Goal: Task Accomplishment & Management: Manage account settings

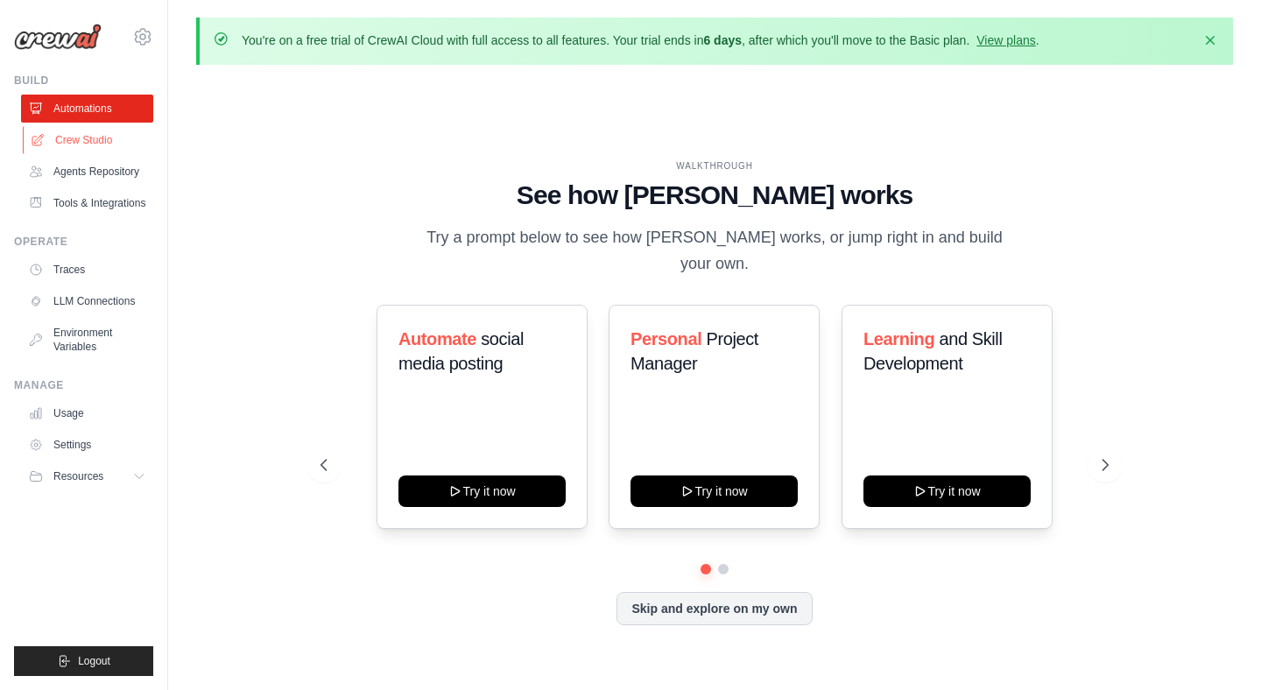
click at [115, 142] on link "Crew Studio" at bounding box center [89, 140] width 132 height 28
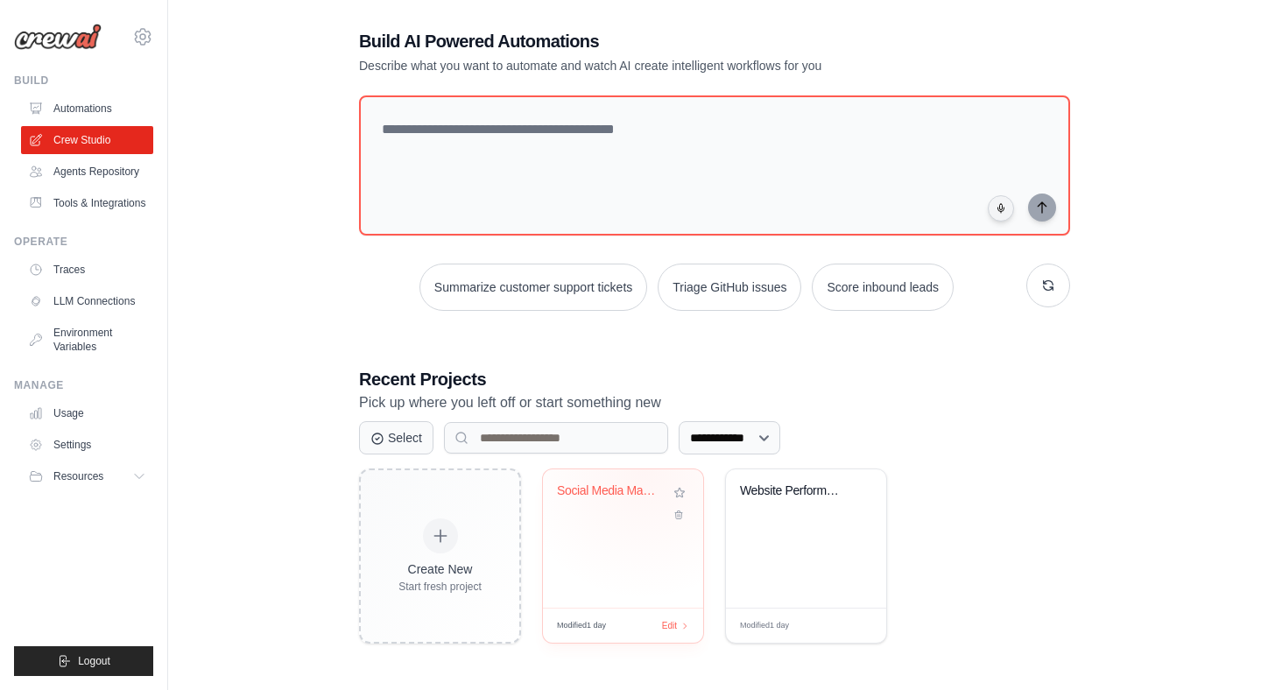
scroll to position [95, 0]
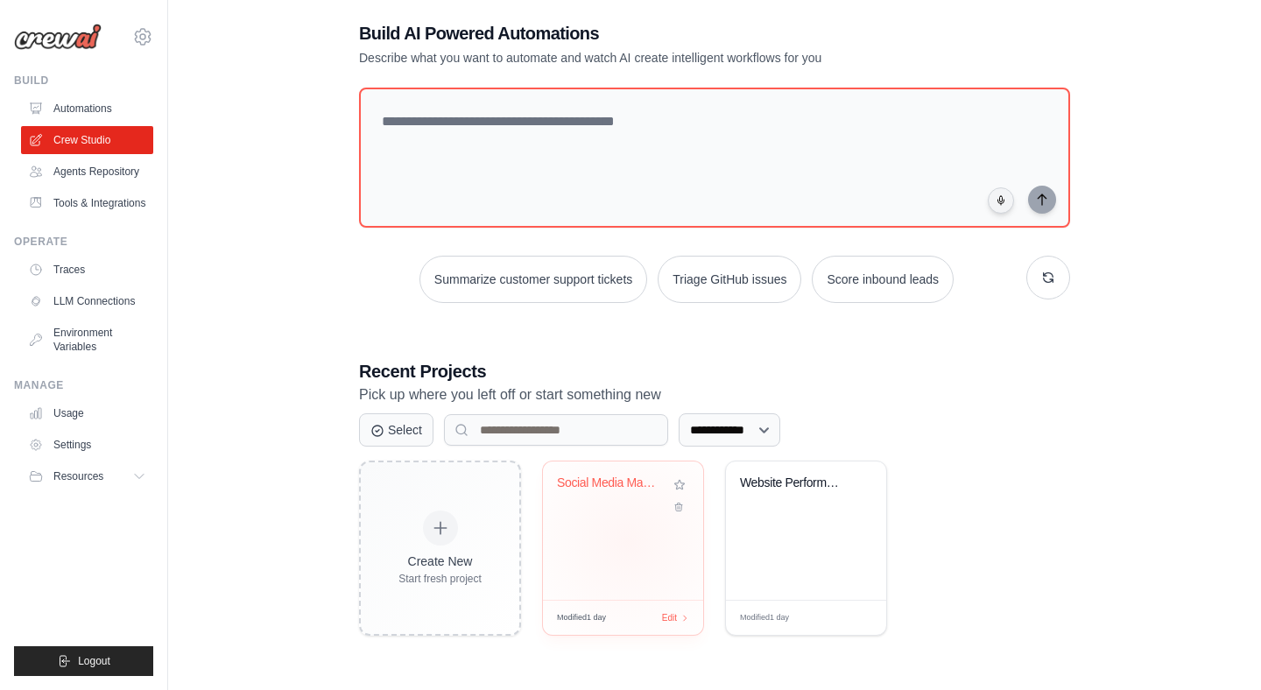
click at [625, 539] on div "Social Media Management Automation" at bounding box center [623, 530] width 160 height 138
click at [149, 35] on icon at bounding box center [142, 36] width 21 height 21
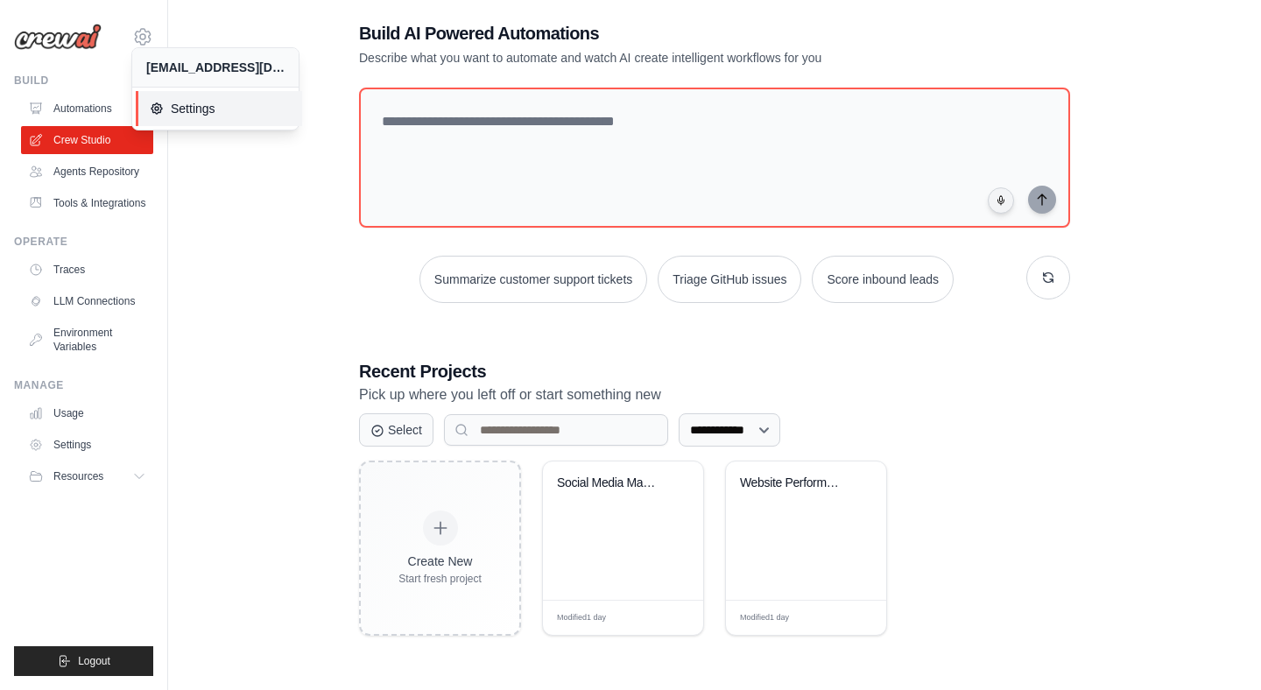
click at [192, 105] on span "Settings" at bounding box center [219, 109] width 138 height 18
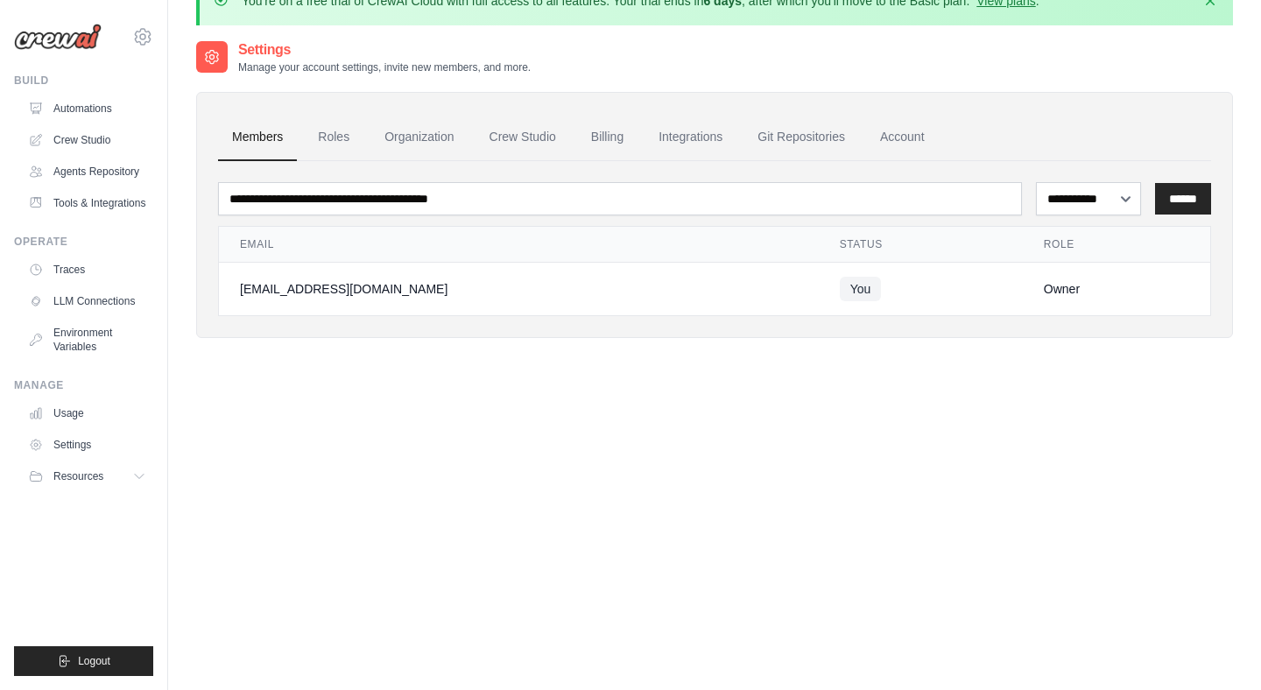
scroll to position [42, 0]
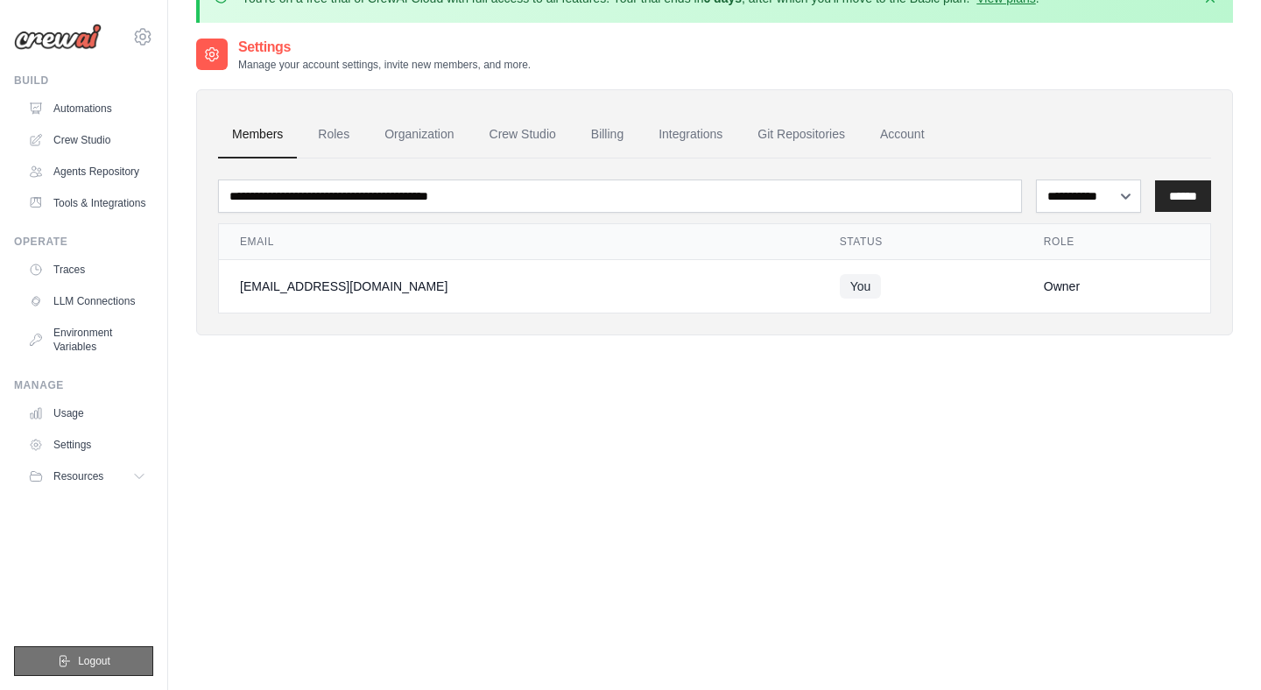
click at [95, 651] on button "Logout" at bounding box center [83, 661] width 139 height 30
click at [113, 653] on button "Logout" at bounding box center [83, 661] width 139 height 30
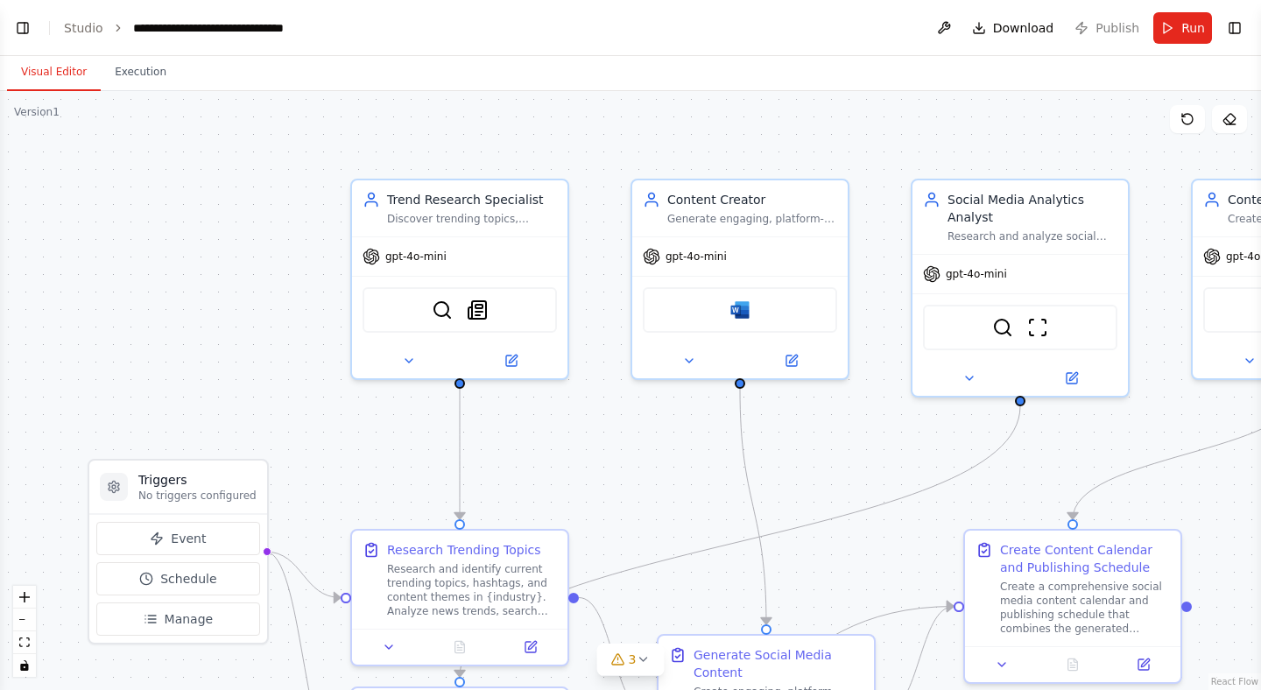
scroll to position [2352, 0]
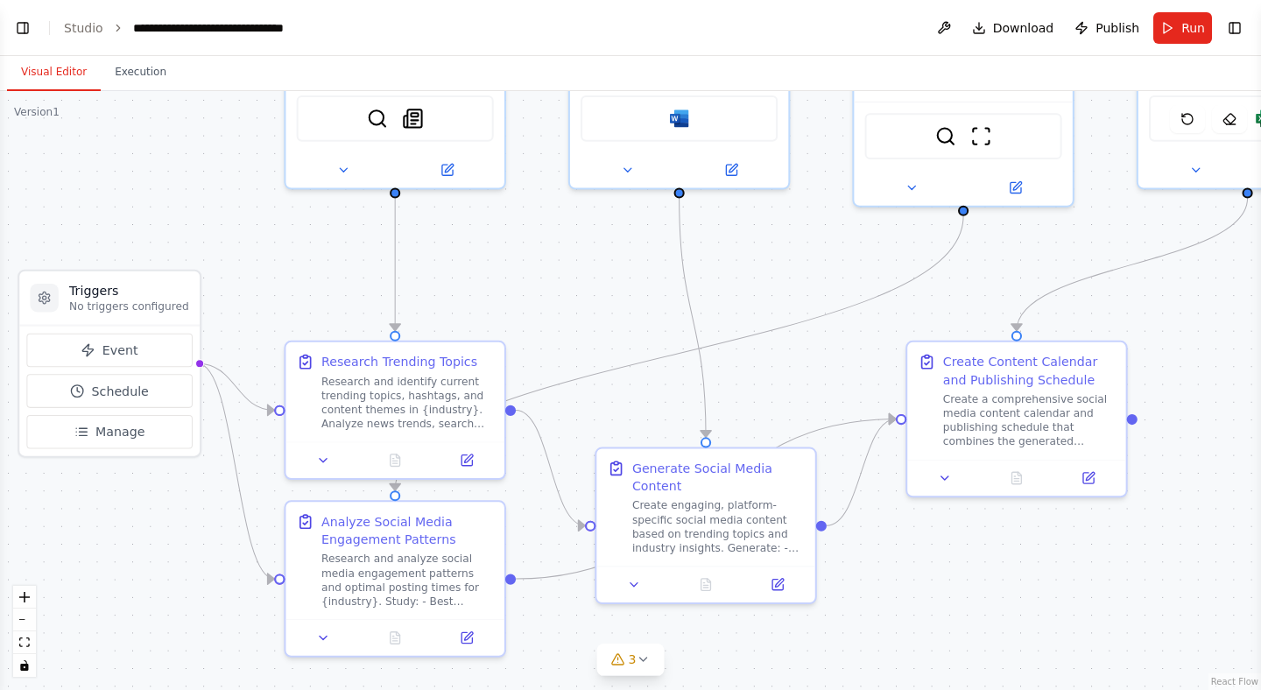
drag, startPoint x: 850, startPoint y: 433, endPoint x: 789, endPoint y: 244, distance: 198.8
click at [789, 244] on div ".deletable-edge-delete-btn { width: 20px; height: 20px; border: 0px solid #ffff…" at bounding box center [630, 390] width 1261 height 599
click at [473, 463] on icon at bounding box center [467, 457] width 14 height 14
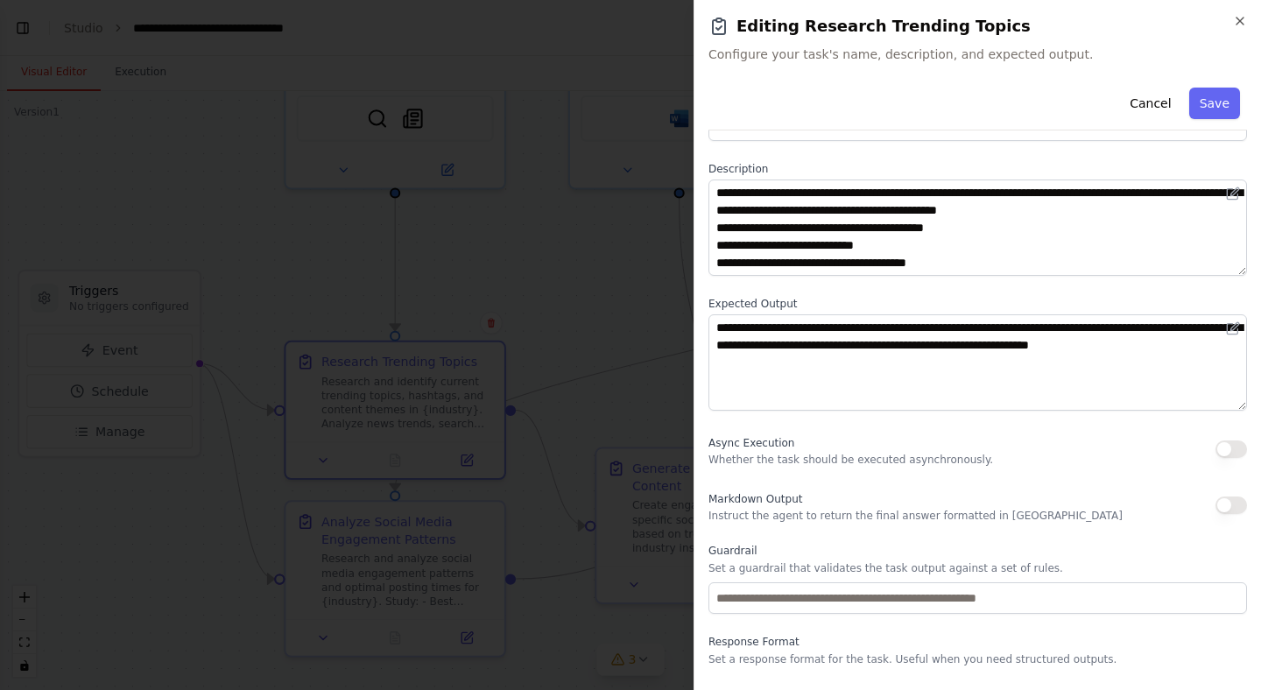
scroll to position [101, 0]
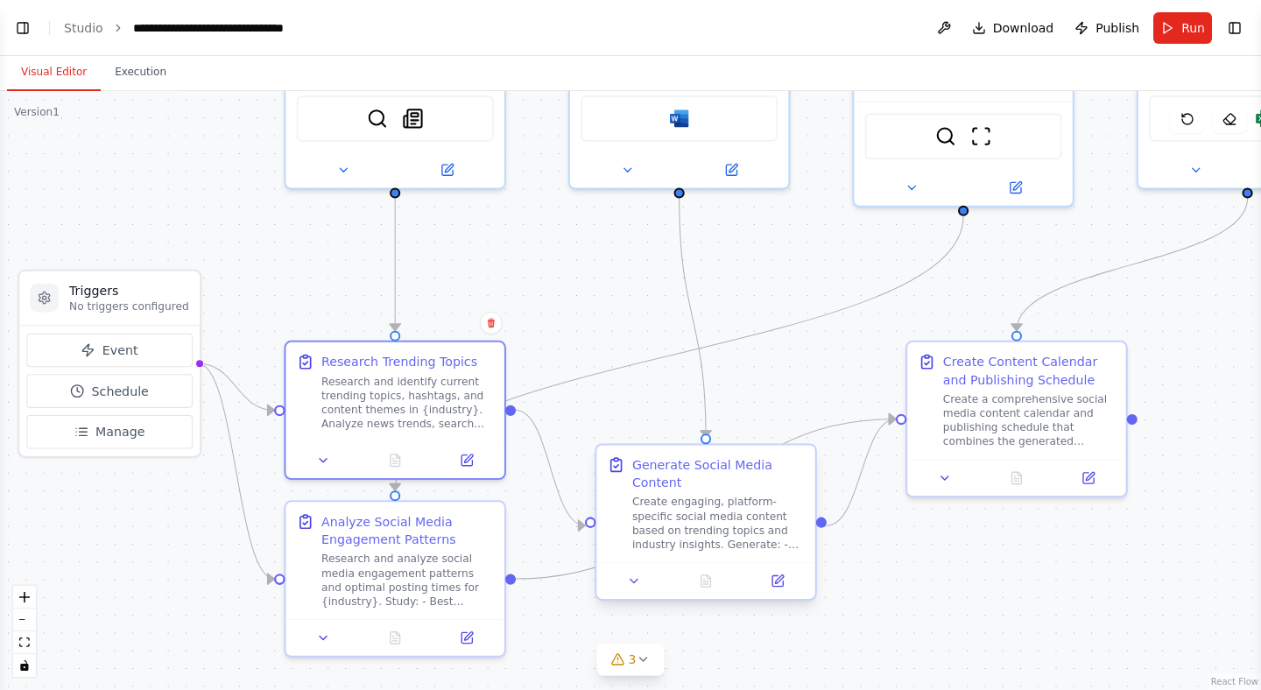
click at [699, 517] on div "Create engaging, platform-specific social media content based on trending topic…" at bounding box center [718, 523] width 172 height 57
click at [780, 590] on button at bounding box center [777, 580] width 61 height 21
click at [27, 31] on button "Toggle Left Sidebar" at bounding box center [23, 28] width 25 height 25
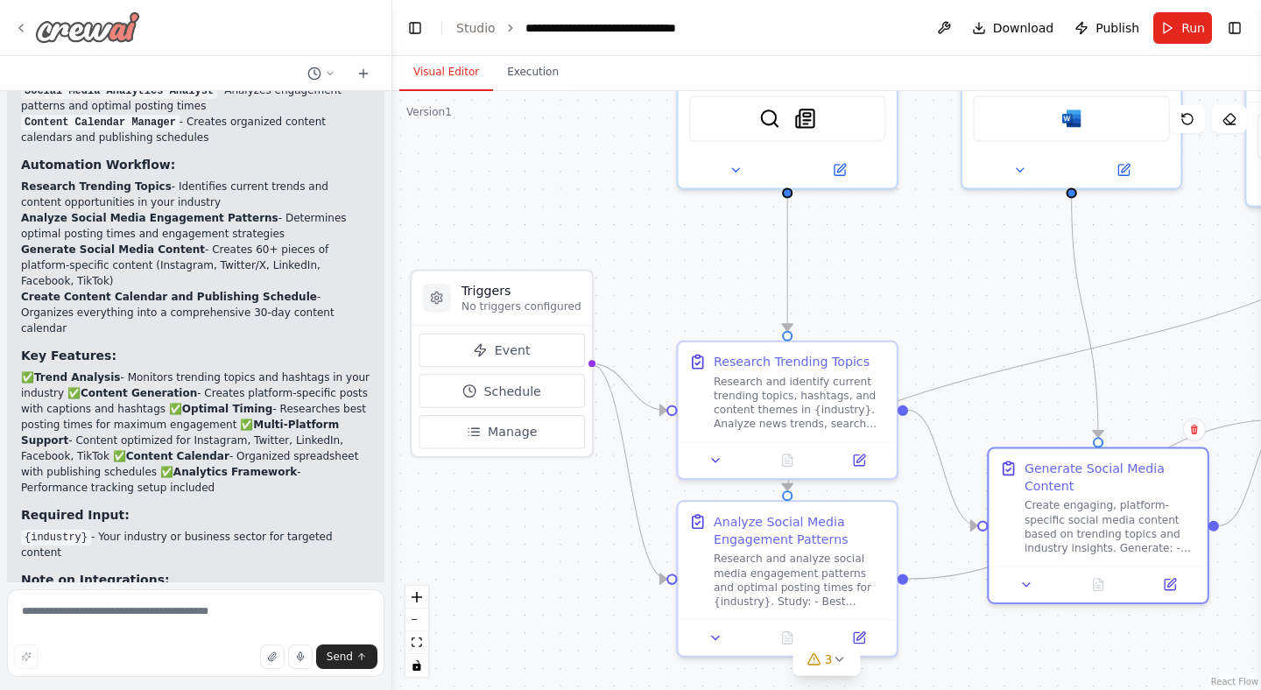
click at [21, 24] on icon at bounding box center [21, 28] width 14 height 14
